Goal: Transaction & Acquisition: Purchase product/service

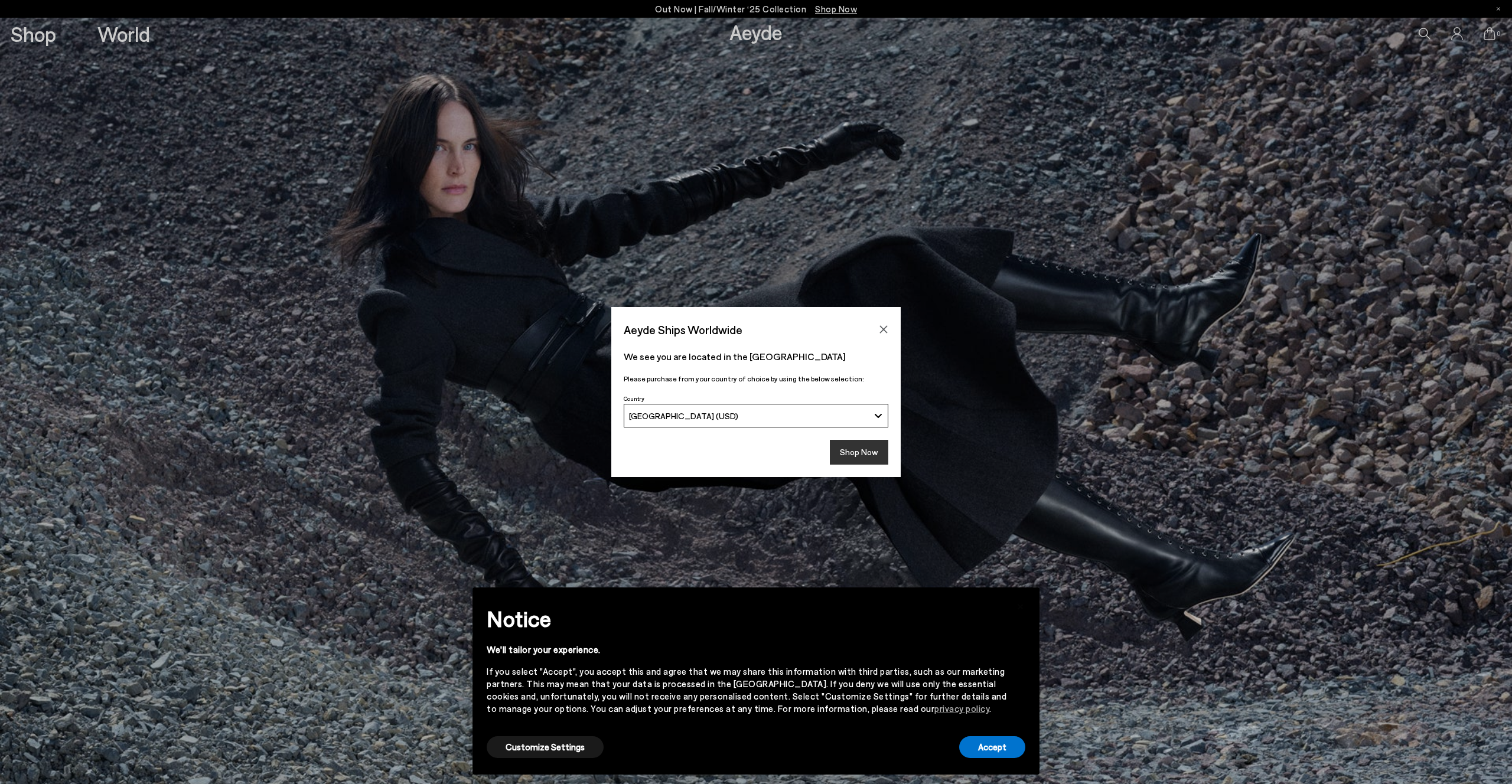
click at [871, 449] on button "Shop Now" at bounding box center [859, 452] width 58 height 25
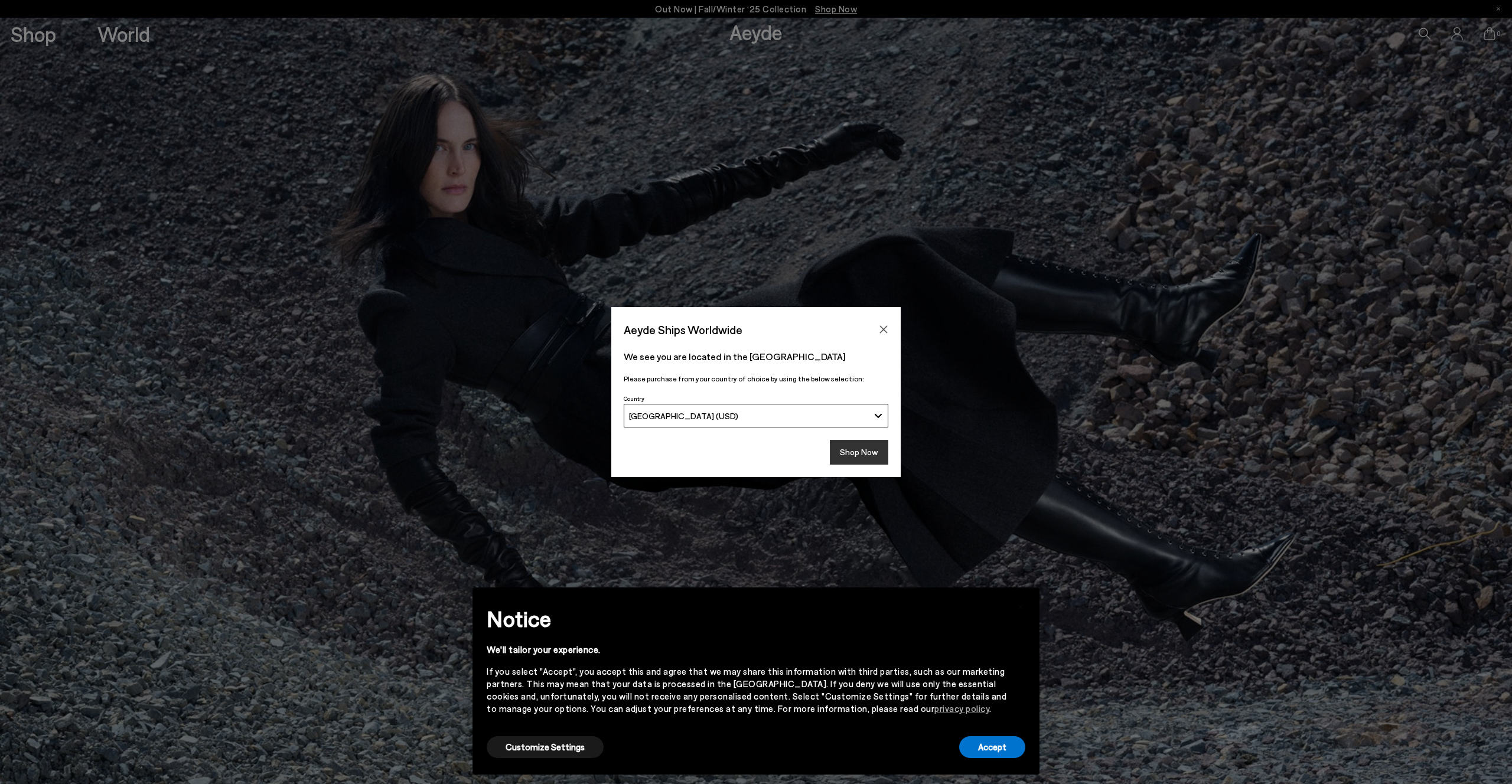
drag, startPoint x: 863, startPoint y: 455, endPoint x: 867, endPoint y: 448, distance: 8.1
click at [863, 455] on button "Shop Now" at bounding box center [859, 452] width 58 height 25
click at [885, 327] on icon "Close" at bounding box center [883, 329] width 9 height 9
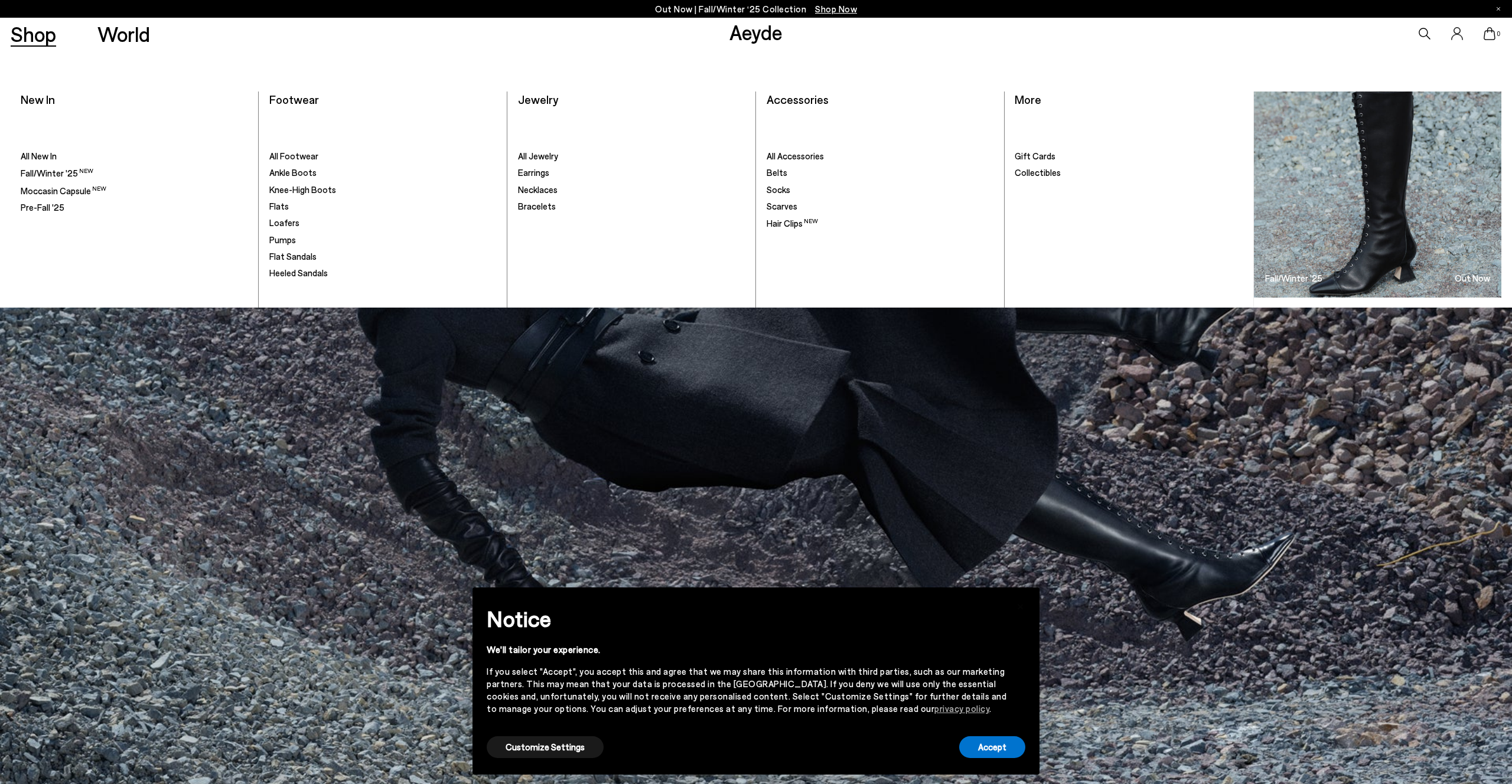
click at [45, 40] on link "Shop" at bounding box center [33, 34] width 46 height 21
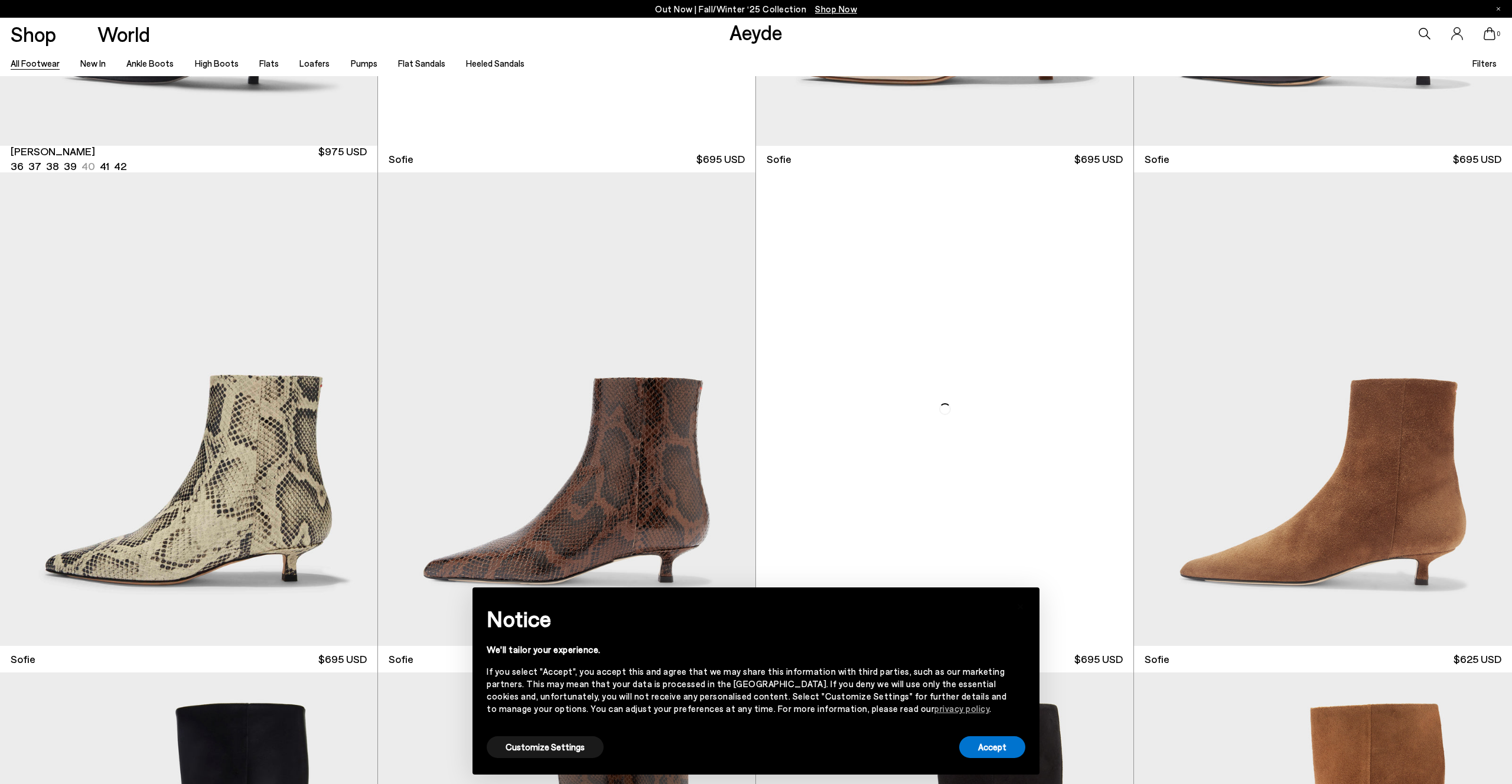
scroll to position [6411, 0]
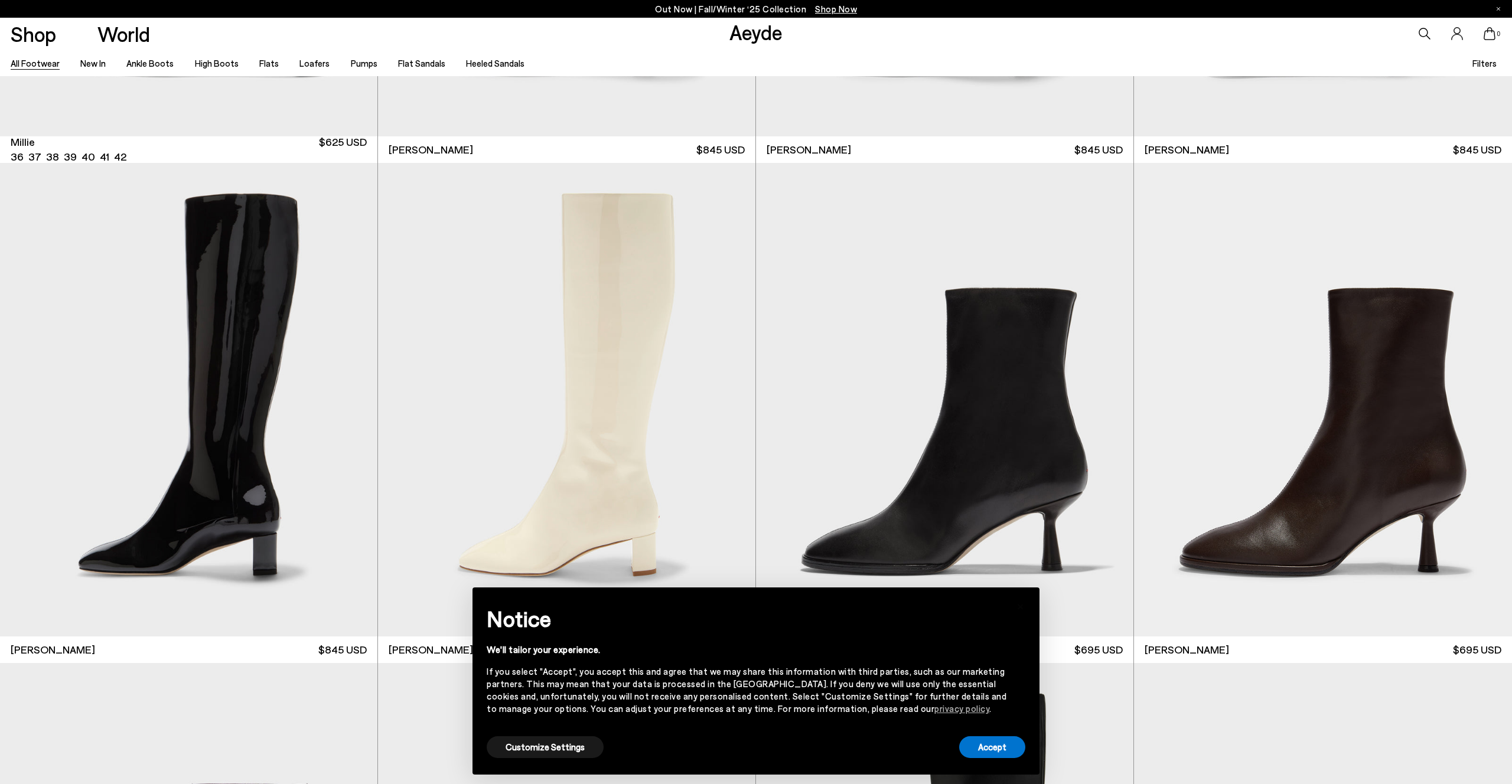
scroll to position [9424, 0]
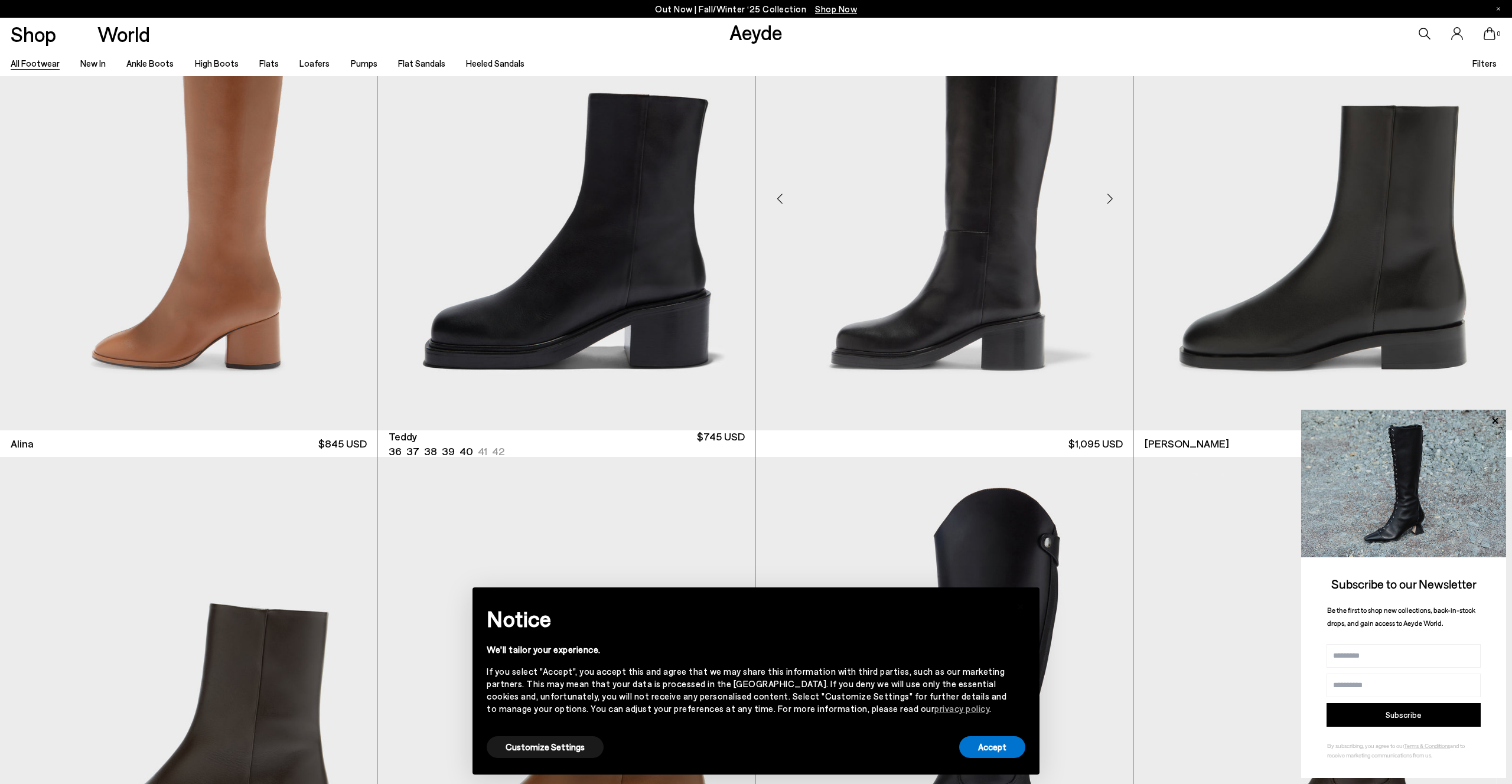
scroll to position [11135, 0]
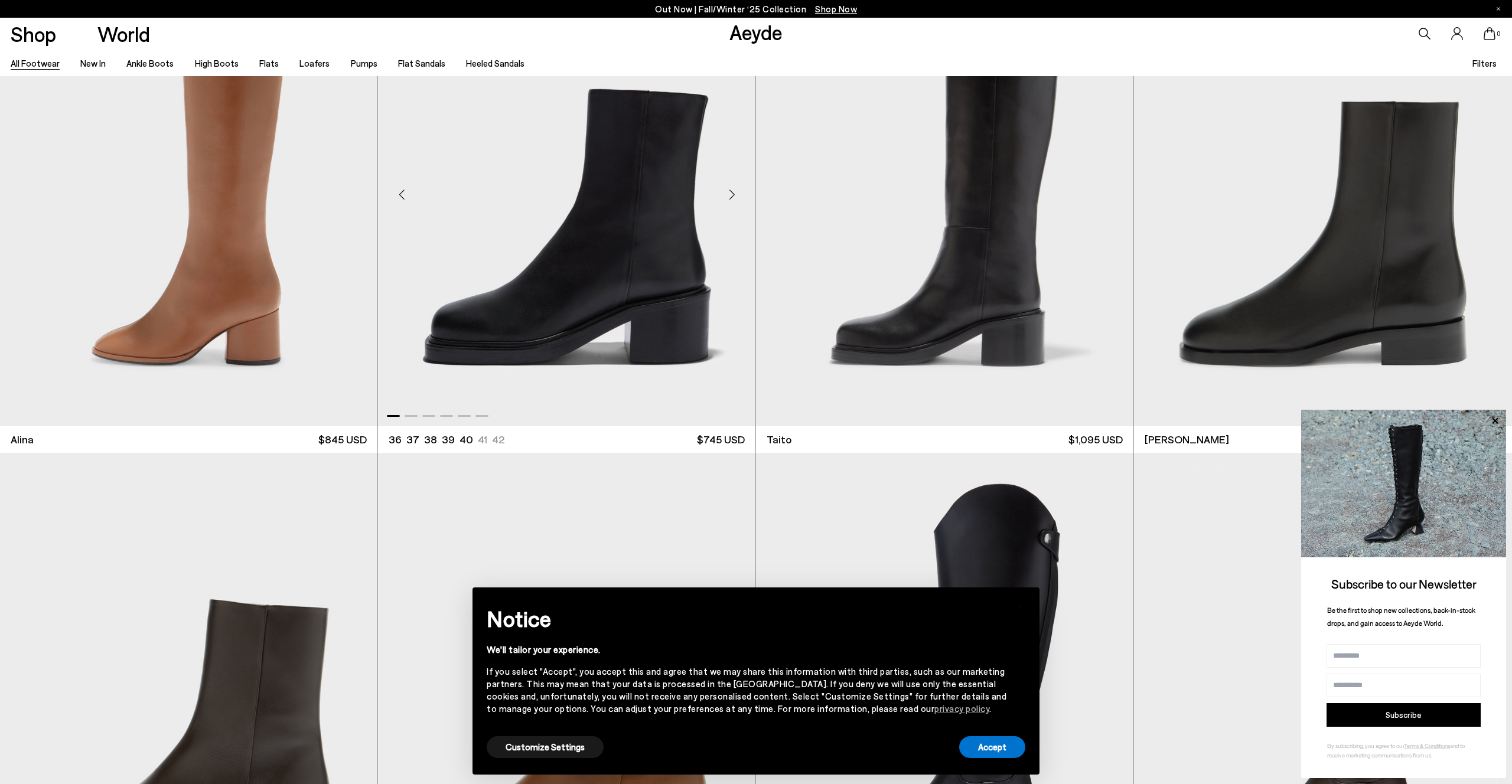
click at [733, 195] on div "Next slide" at bounding box center [732, 194] width 36 height 36
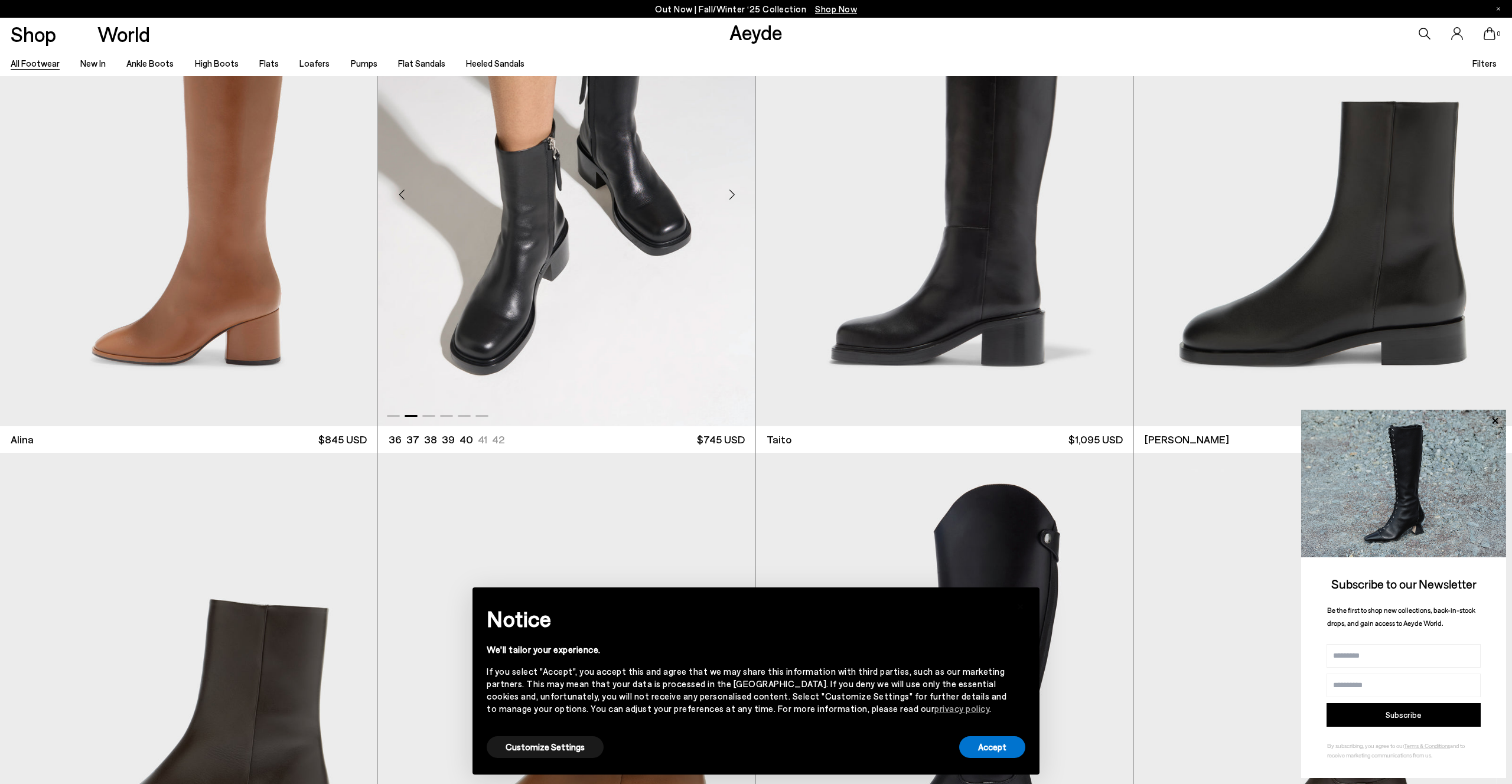
click at [733, 195] on div "Next slide" at bounding box center [732, 194] width 36 height 36
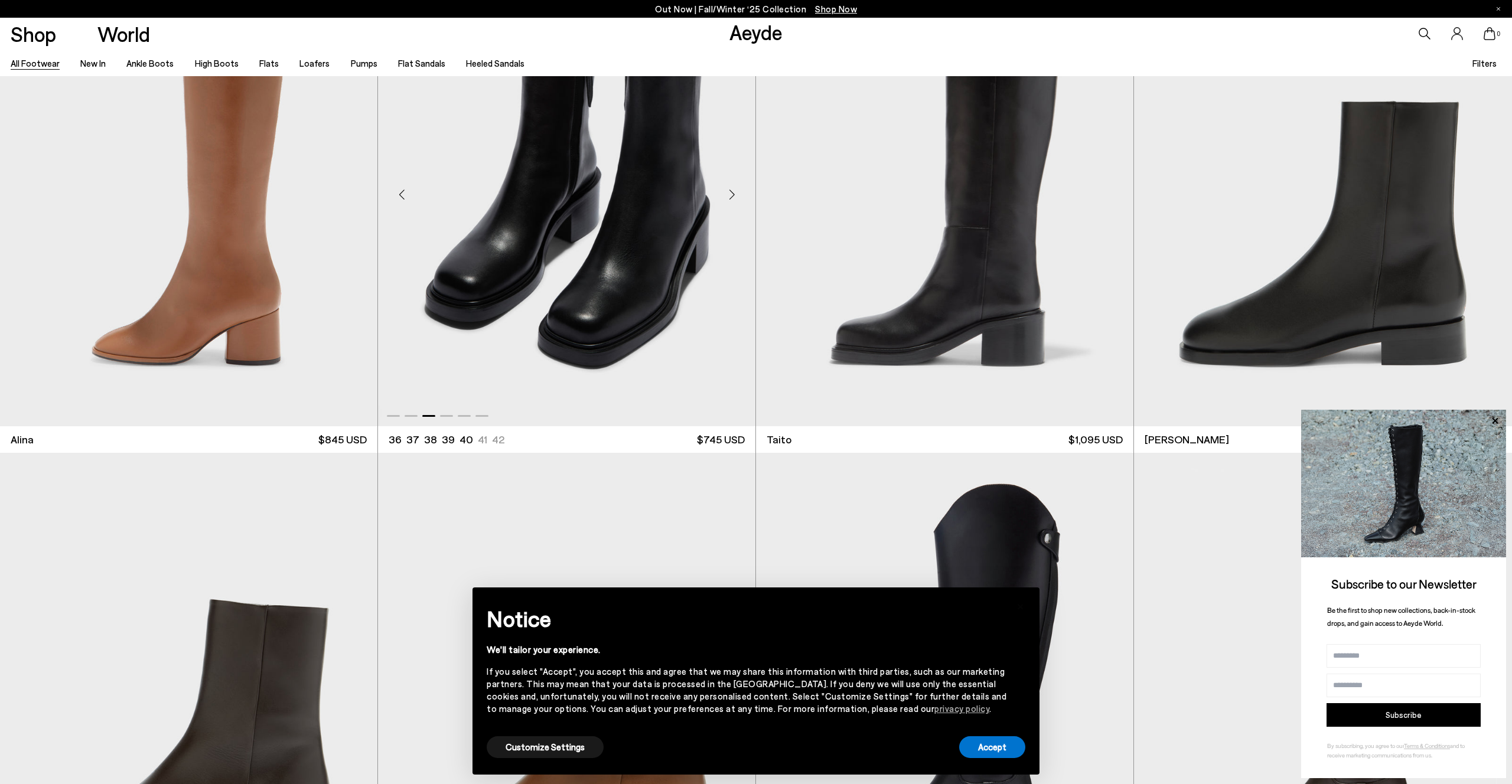
click at [733, 195] on div "Next slide" at bounding box center [732, 194] width 36 height 36
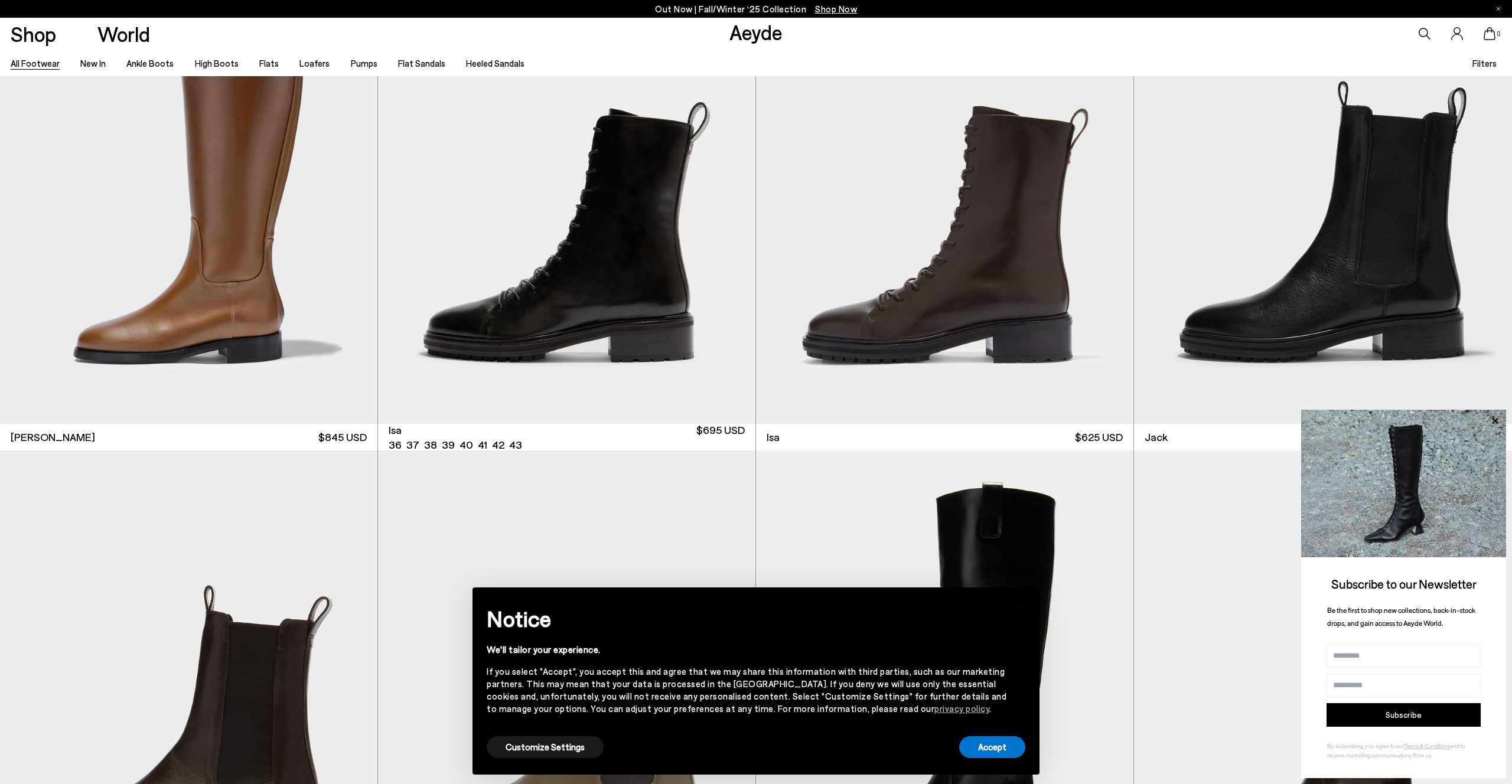
scroll to position [12147, 0]
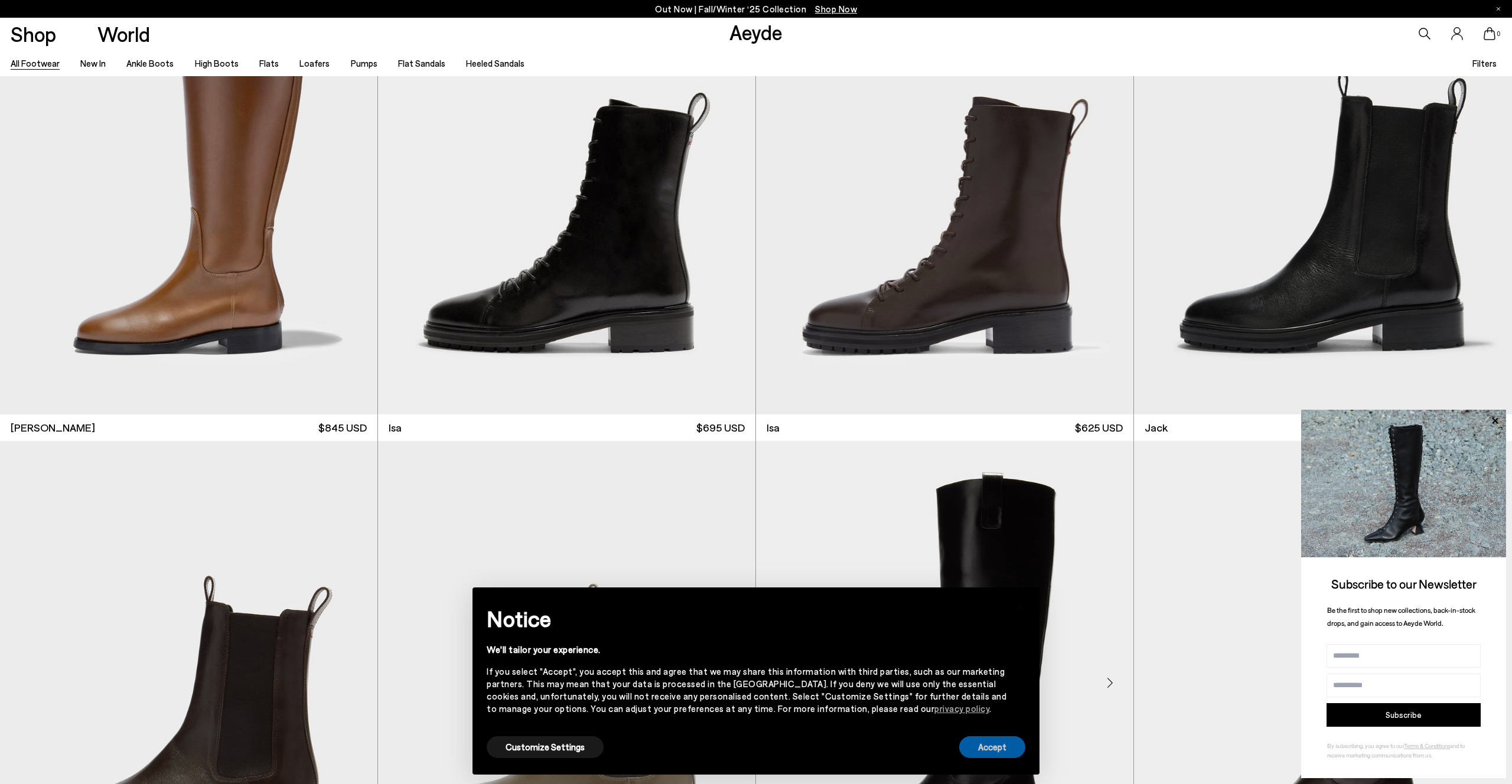
drag, startPoint x: 1008, startPoint y: 749, endPoint x: 1050, endPoint y: 722, distance: 49.9
click at [1008, 749] on button "Accept" at bounding box center [992, 747] width 66 height 22
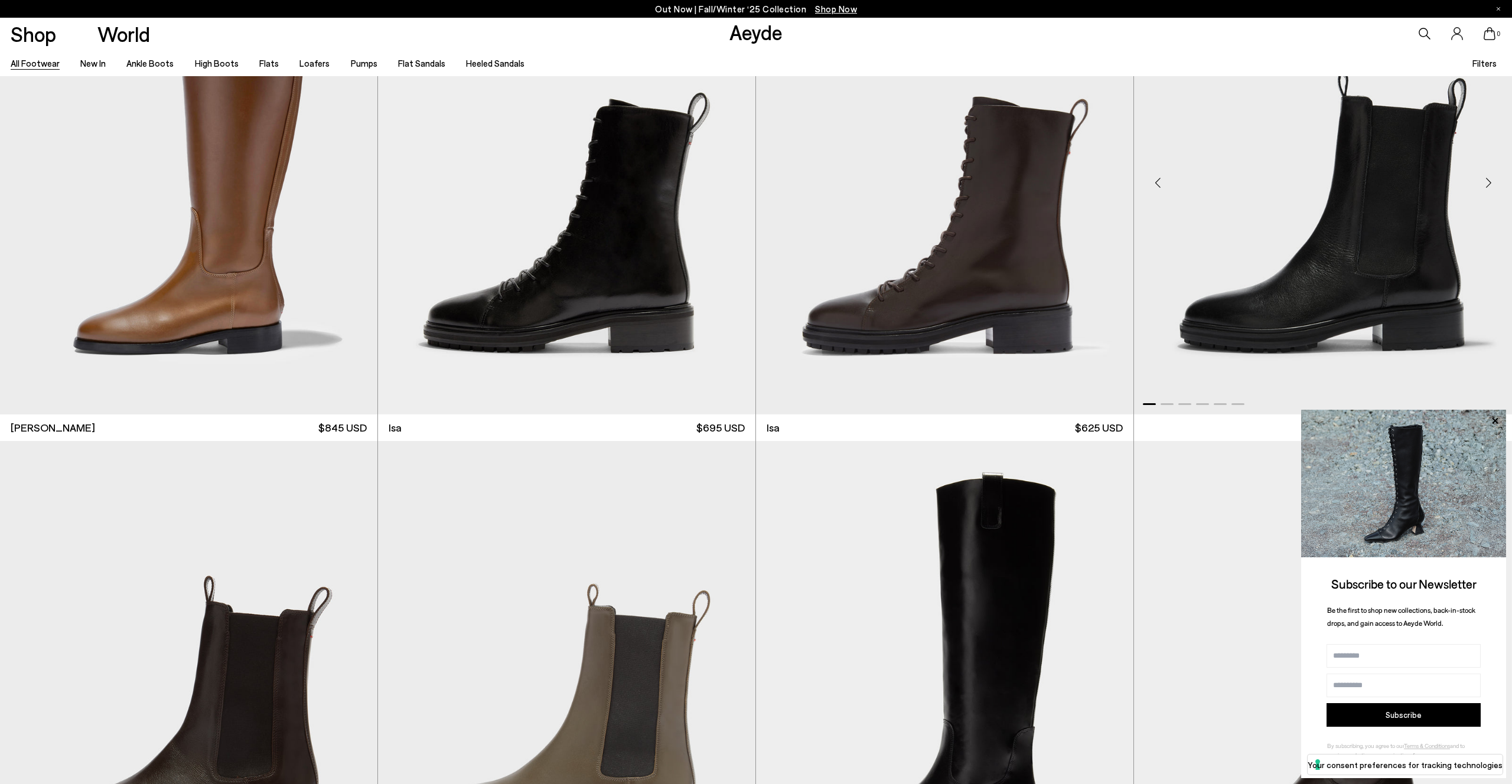
click at [1494, 420] on icon at bounding box center [1495, 421] width 16 height 16
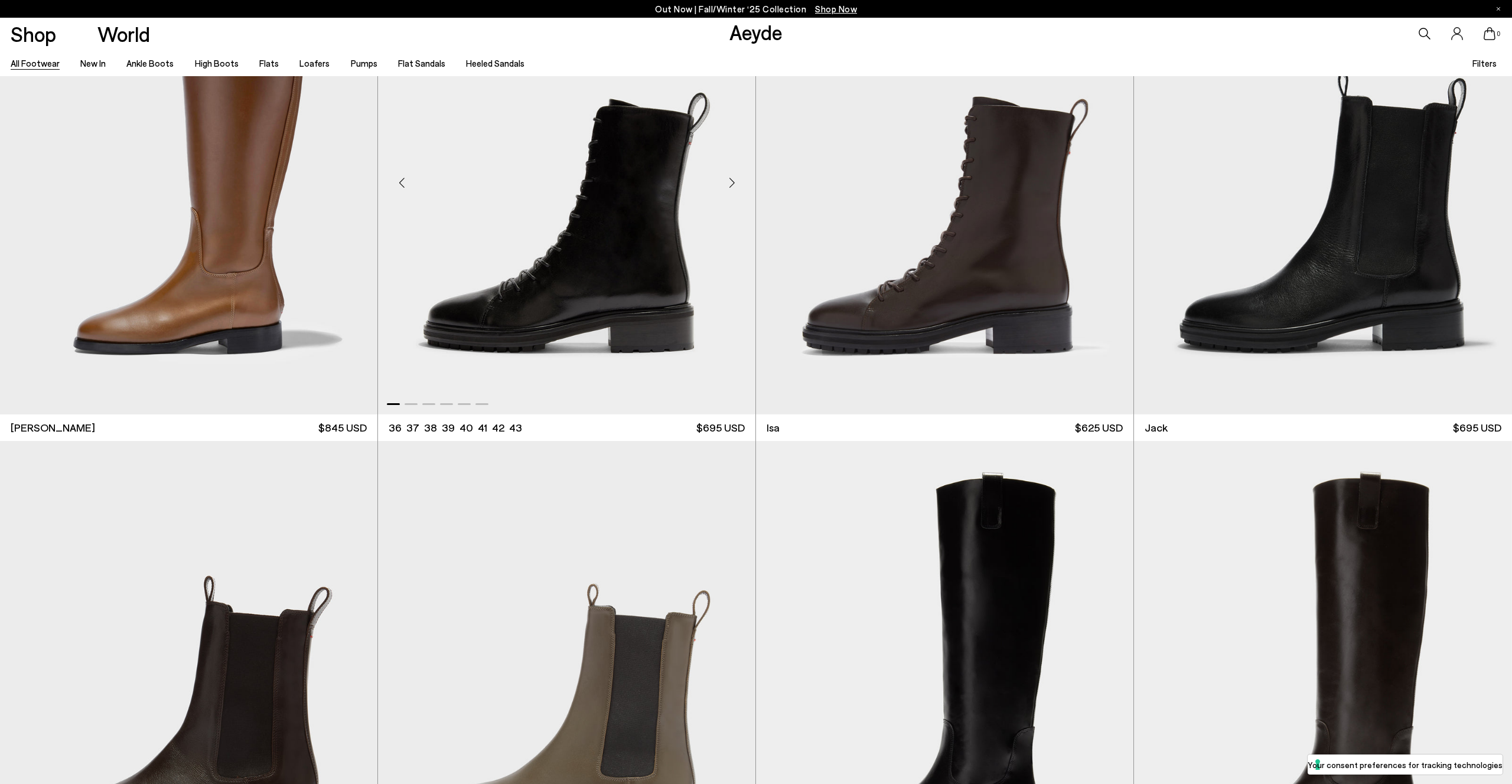
click at [732, 184] on div "Next slide" at bounding box center [732, 182] width 36 height 36
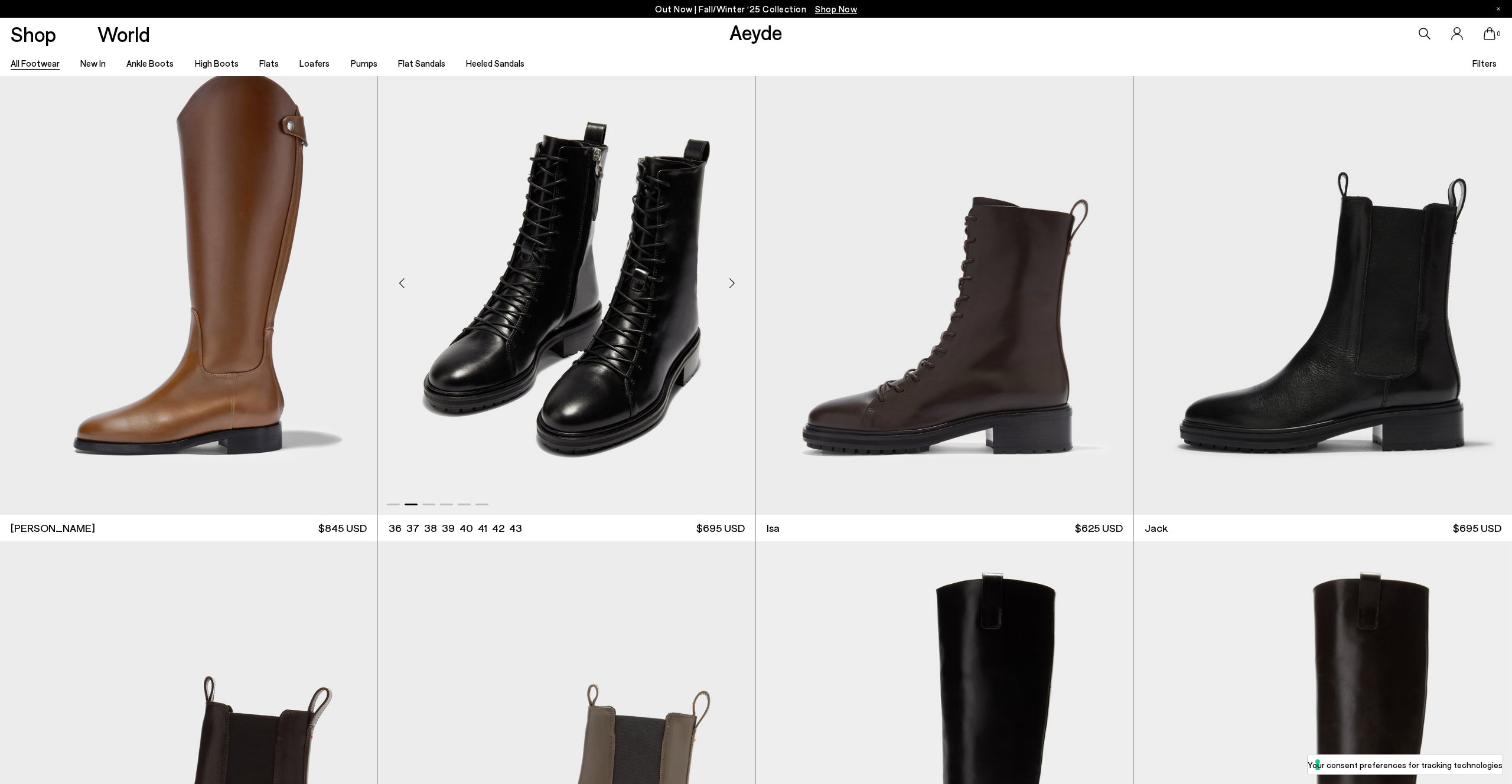
scroll to position [12046, 0]
click at [1105, 286] on div "Next slide" at bounding box center [1110, 283] width 36 height 36
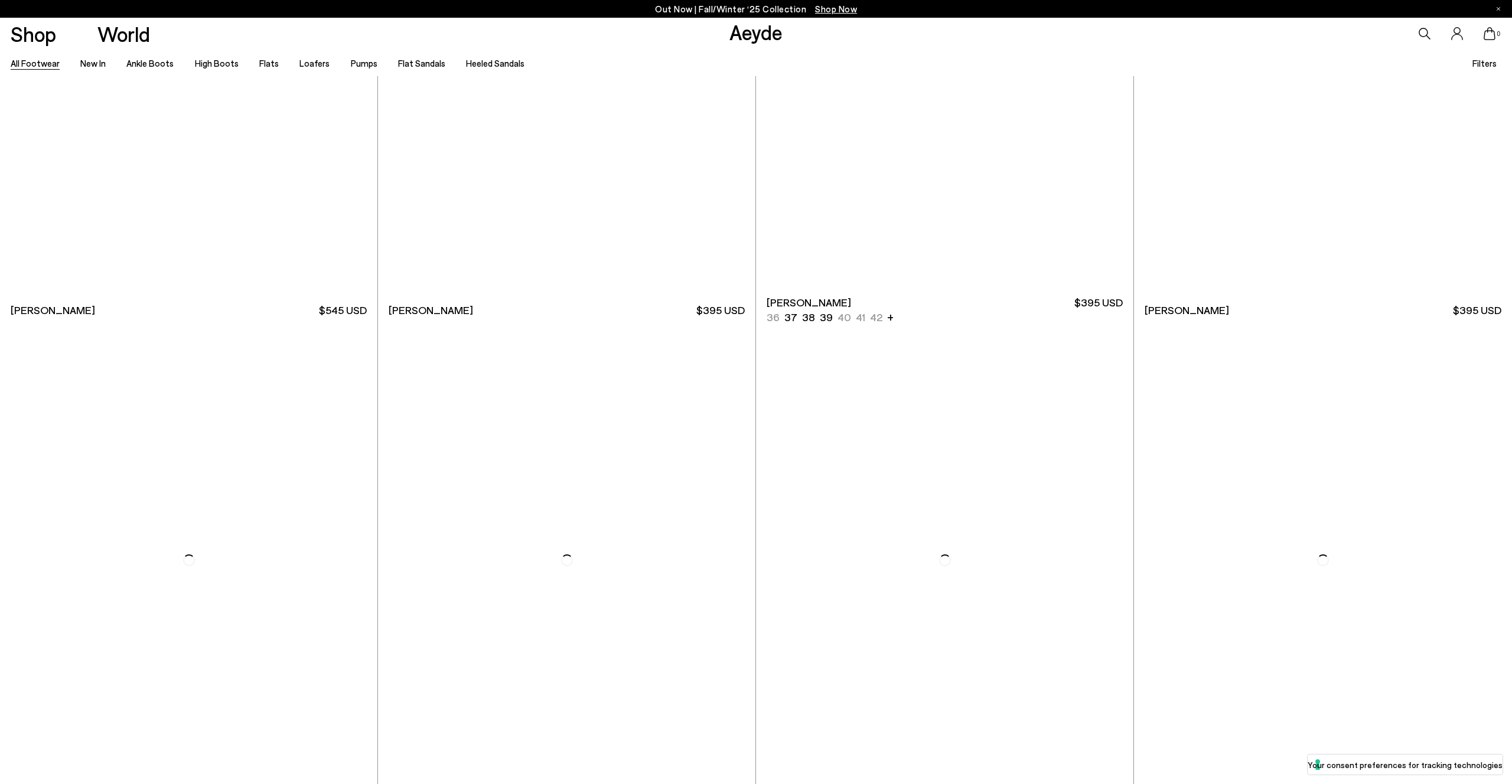
scroll to position [18780, 0]
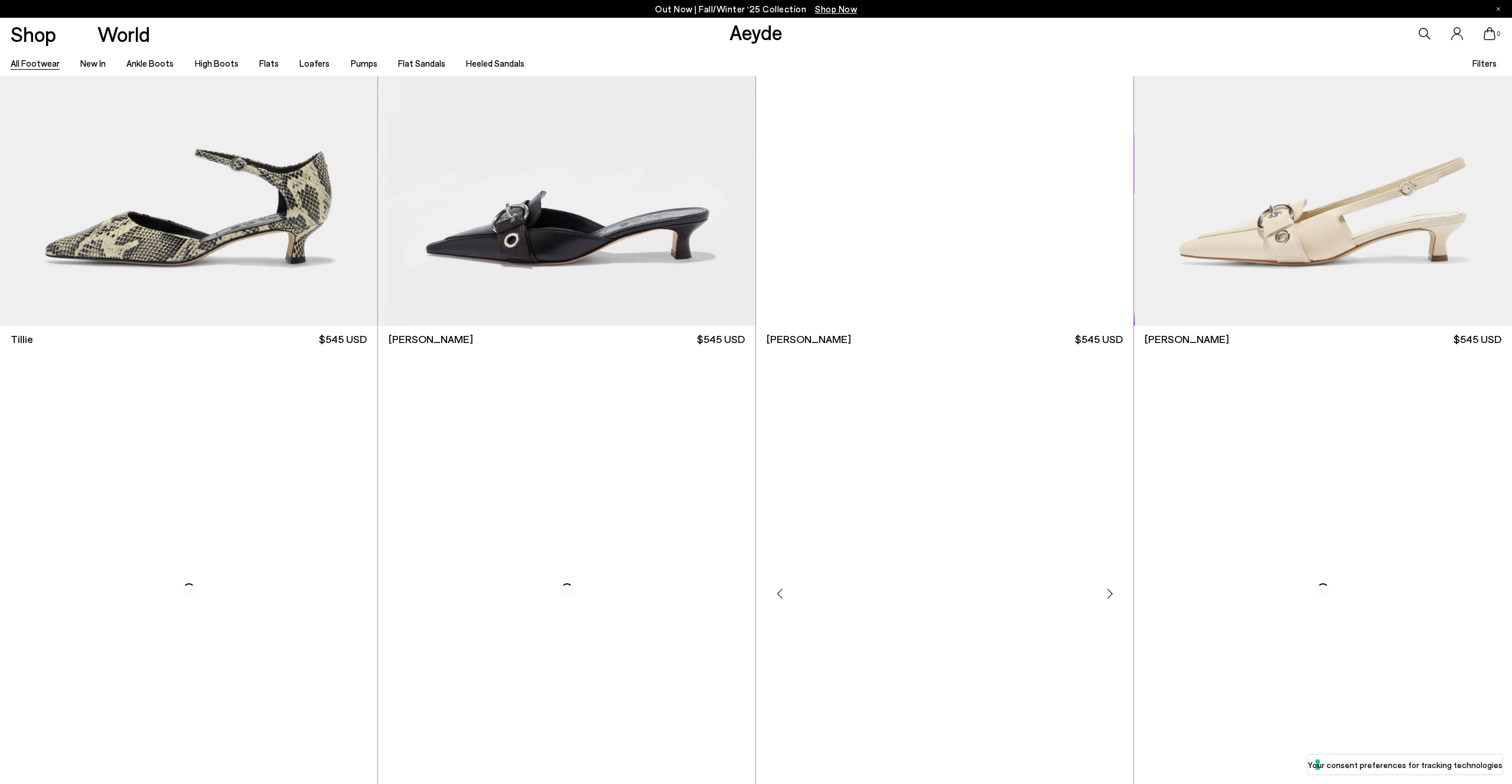
scroll to position [21748, 0]
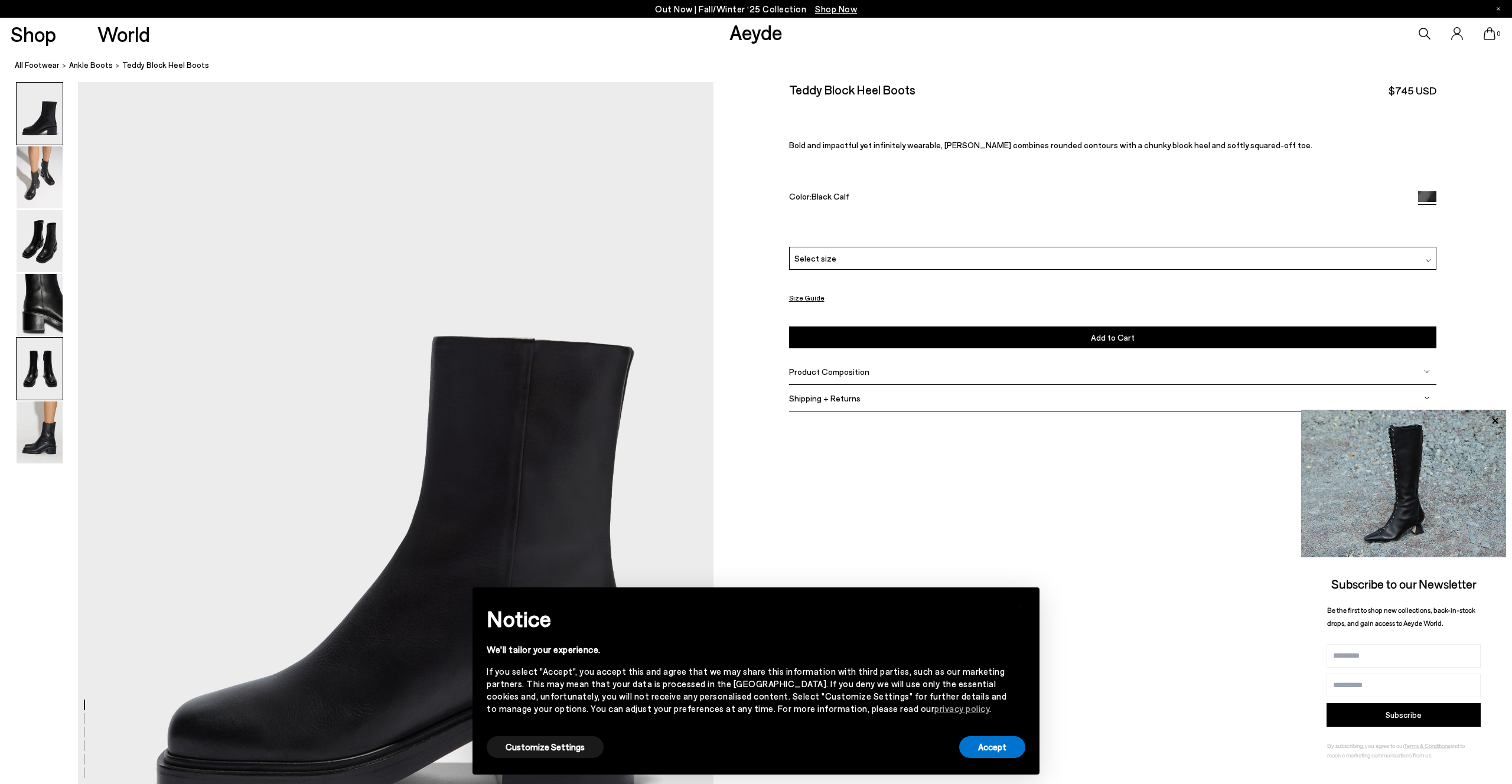
click at [43, 367] on img at bounding box center [39, 368] width 46 height 62
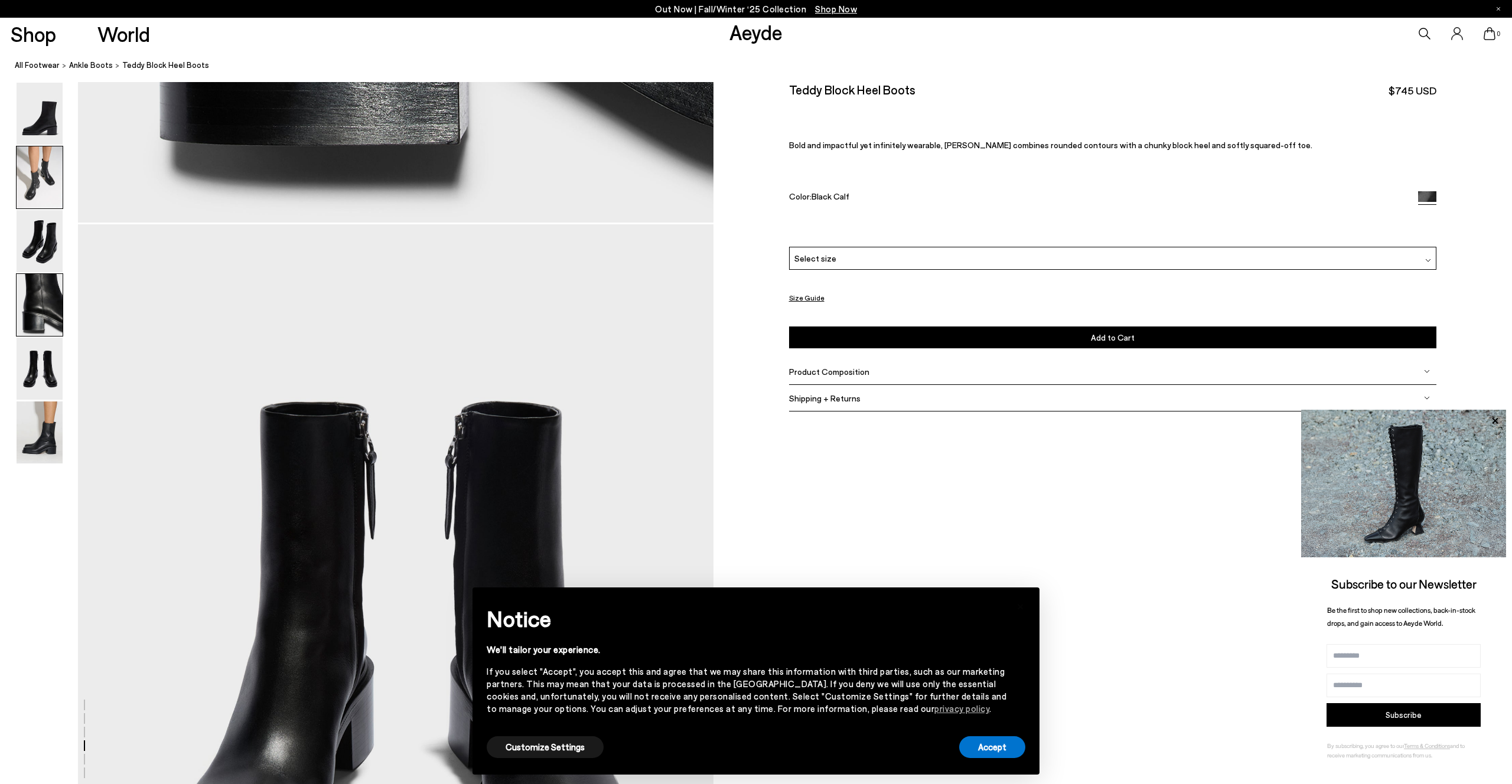
click at [34, 204] on img at bounding box center [39, 177] width 46 height 62
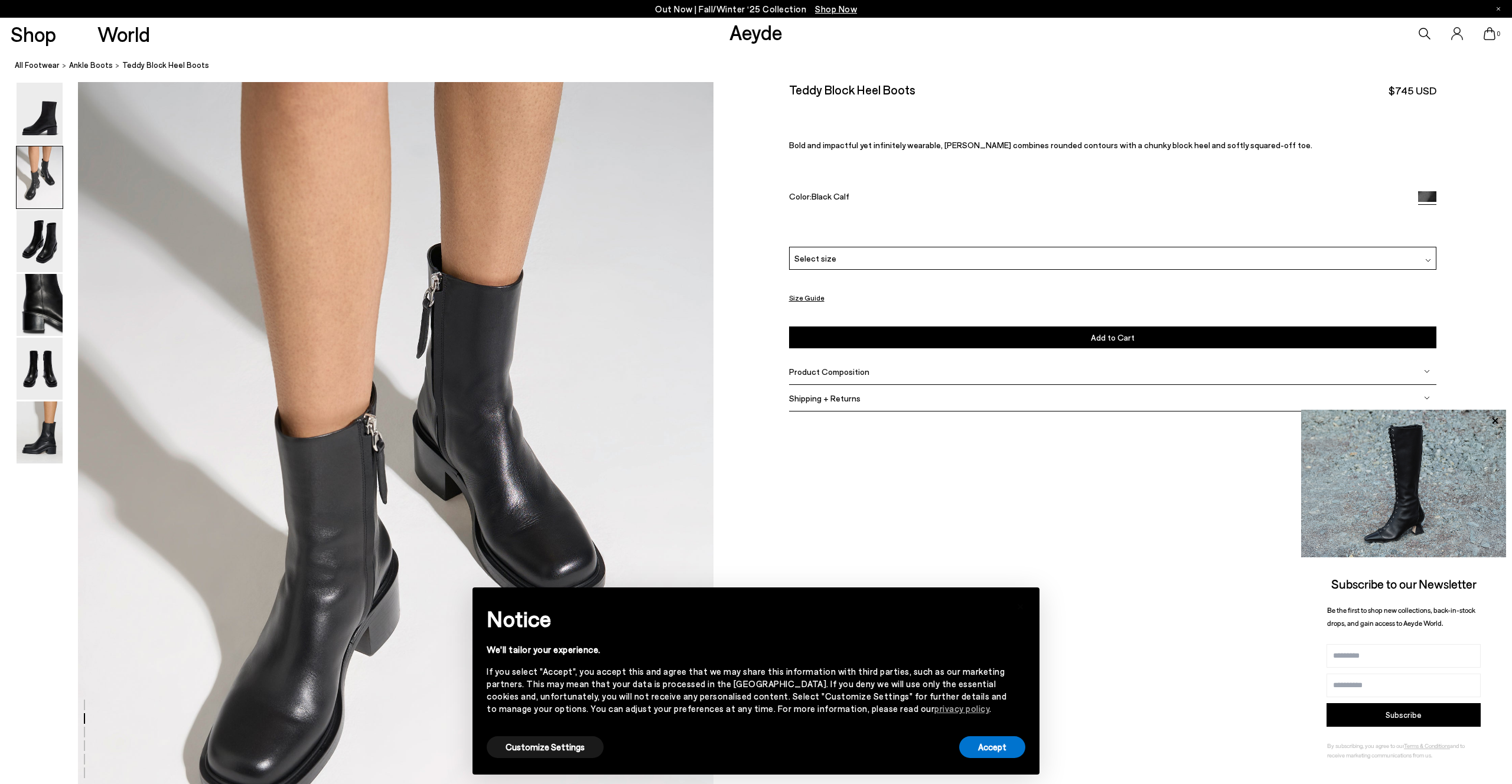
scroll to position [850, 0]
drag, startPoint x: 1011, startPoint y: 751, endPoint x: 1009, endPoint y: 741, distance: 10.2
click at [1010, 751] on button "Accept" at bounding box center [992, 747] width 66 height 22
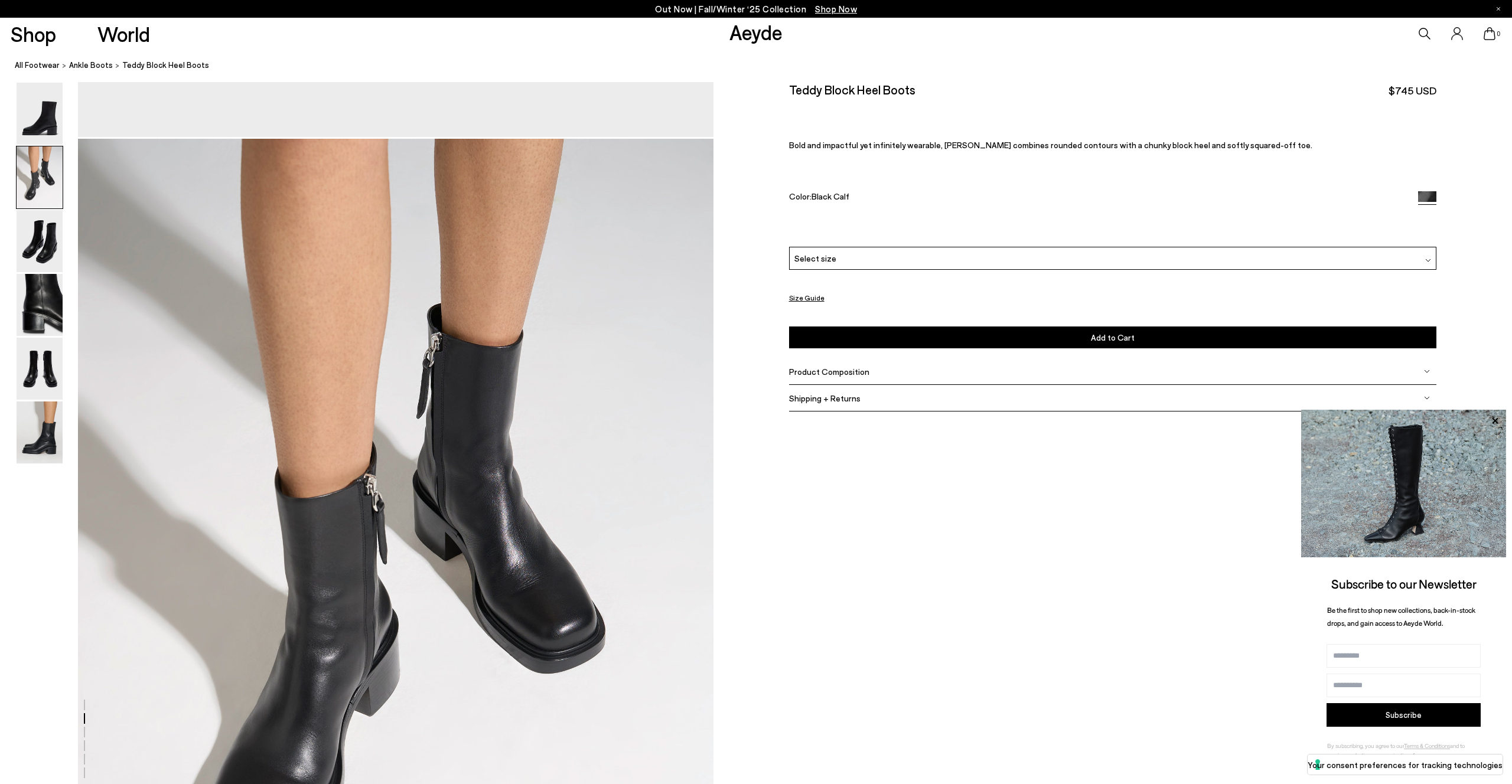
scroll to position [810, 0]
